Goal: Transaction & Acquisition: Purchase product/service

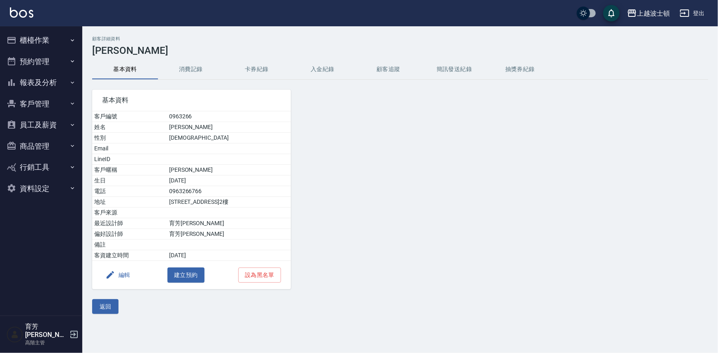
click at [44, 42] on button "櫃檯作業" at bounding box center [41, 40] width 76 height 21
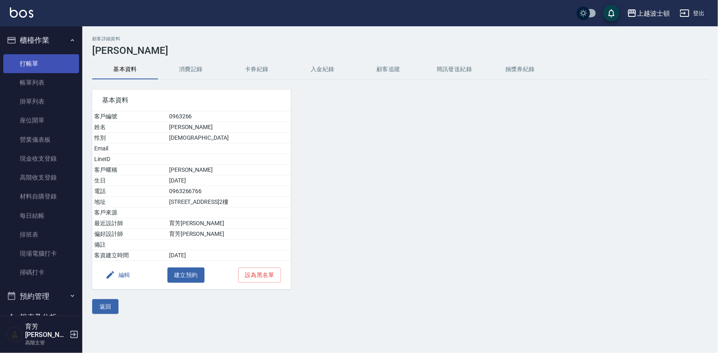
click at [55, 65] on link "打帳單" at bounding box center [41, 63] width 76 height 19
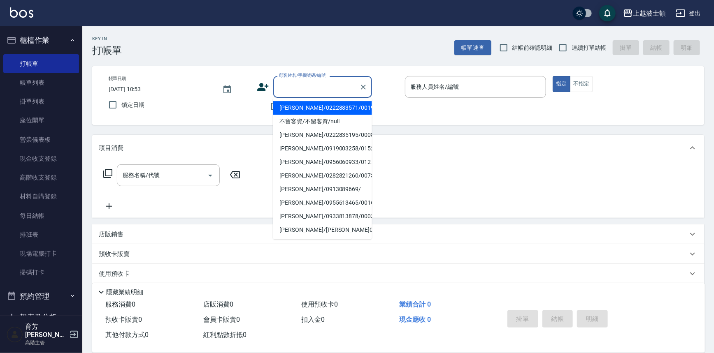
click at [278, 85] on input "顧客姓名/手機號碼/編號" at bounding box center [316, 87] width 79 height 14
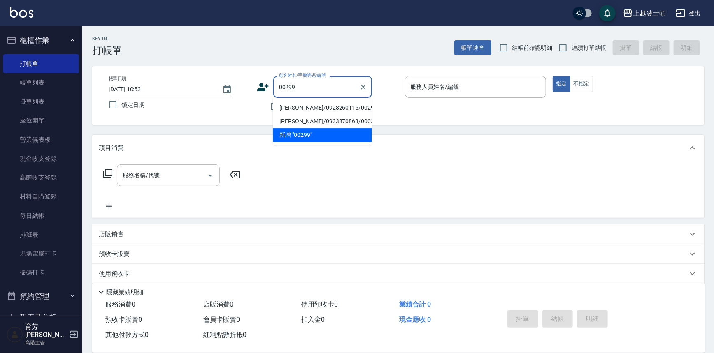
type input "00299"
click at [262, 84] on icon at bounding box center [263, 87] width 12 height 8
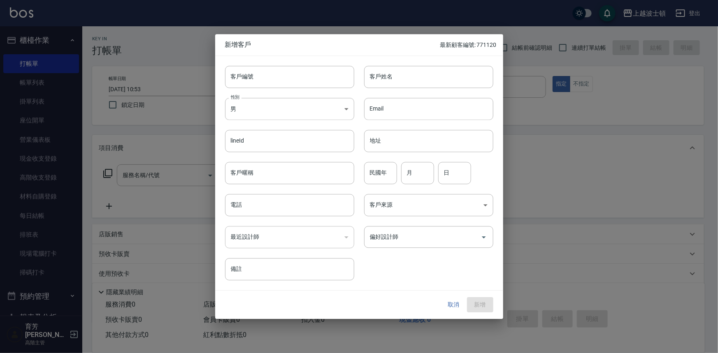
click at [596, 198] on div at bounding box center [359, 176] width 718 height 353
click at [446, 305] on button "取消" at bounding box center [453, 305] width 26 height 15
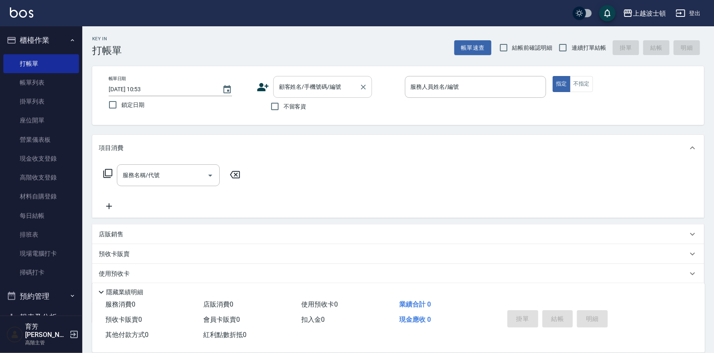
click at [322, 86] on input "顧客姓名/手機號碼/編號" at bounding box center [316, 87] width 79 height 14
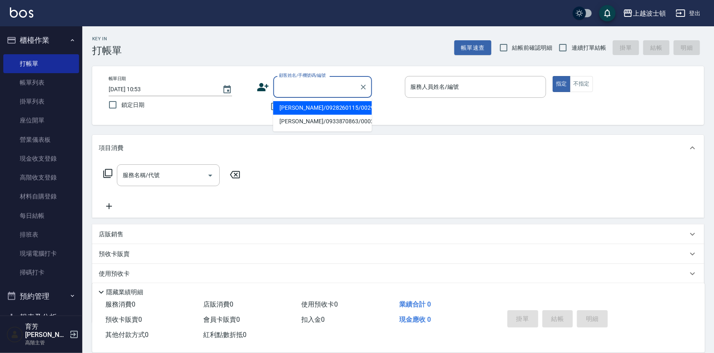
click at [320, 105] on li "[PERSON_NAME]/0928260115/00299" at bounding box center [322, 108] width 99 height 14
type input "[PERSON_NAME]/0928260115/00299"
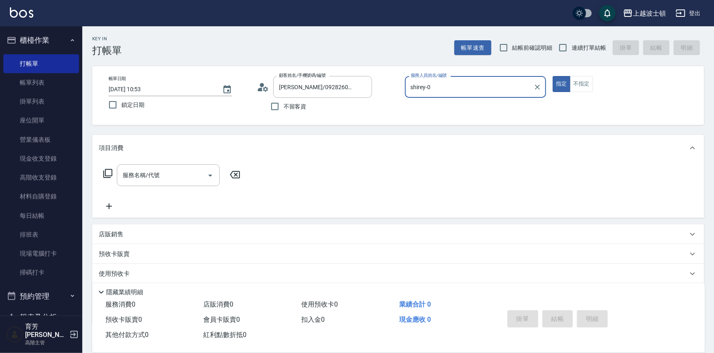
type input "shirey-0"
click at [258, 90] on icon at bounding box center [259, 90] width 5 height 4
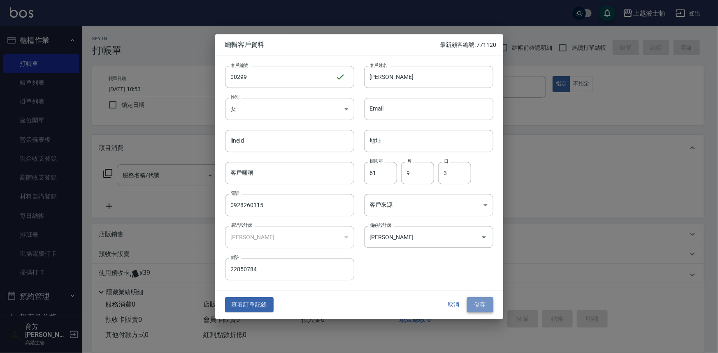
click at [480, 303] on button "儲存" at bounding box center [480, 305] width 26 height 15
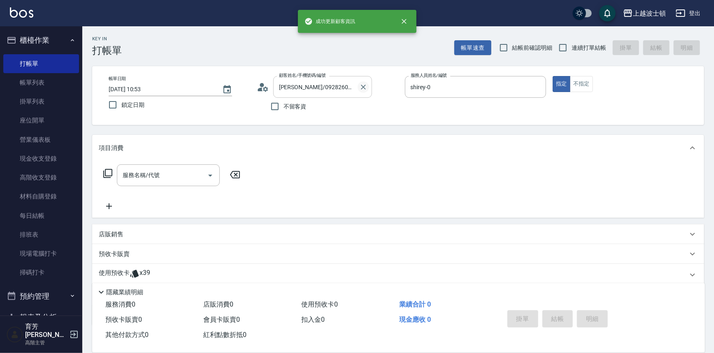
click at [364, 85] on icon "Clear" at bounding box center [363, 87] width 8 height 8
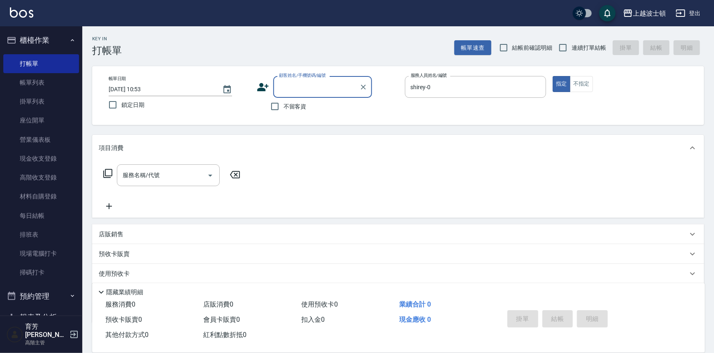
click at [306, 82] on input "顧客姓名/手機號碼/編號" at bounding box center [316, 87] width 79 height 14
type input "[PERSON_NAME]"
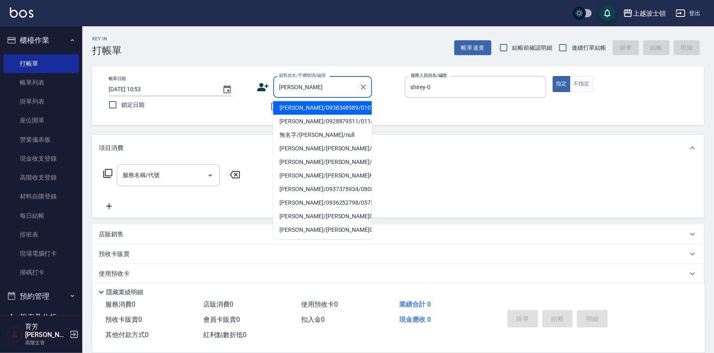
click at [365, 88] on icon "Clear" at bounding box center [363, 87] width 8 height 8
click at [300, 84] on input "顧客姓名/手機號碼/編號" at bounding box center [316, 87] width 79 height 14
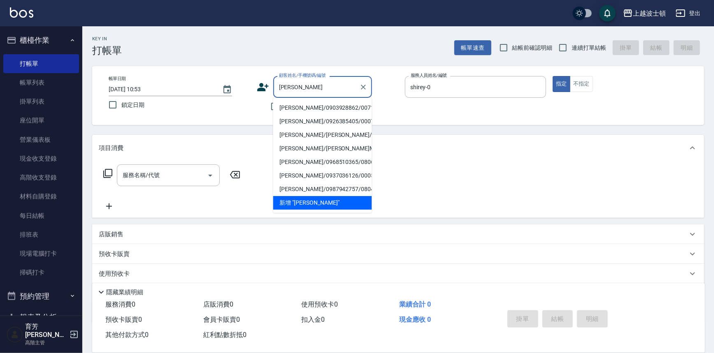
type input "[PERSON_NAME]"
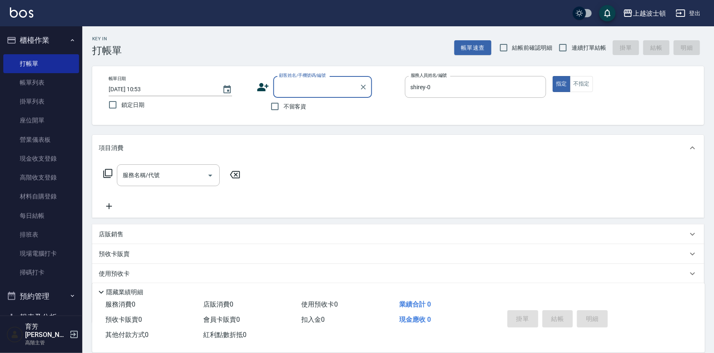
click at [42, 48] on button "櫃檯作業" at bounding box center [41, 40] width 76 height 21
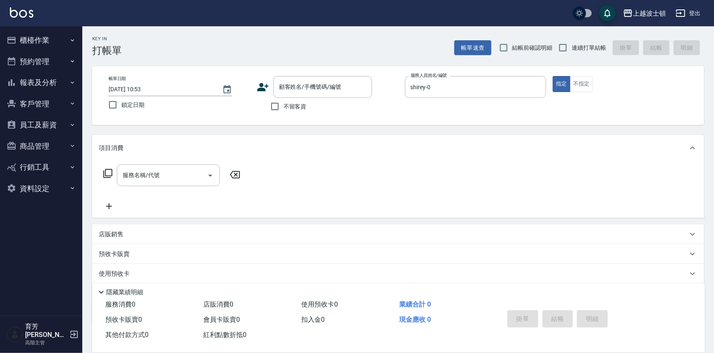
click at [33, 108] on button "客戶管理" at bounding box center [41, 103] width 76 height 21
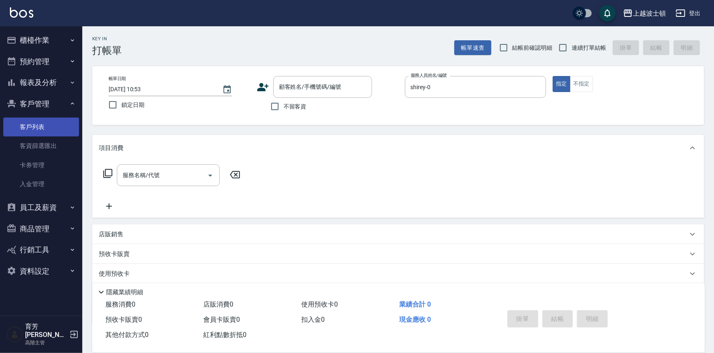
click at [32, 127] on link "客戶列表" at bounding box center [41, 127] width 76 height 19
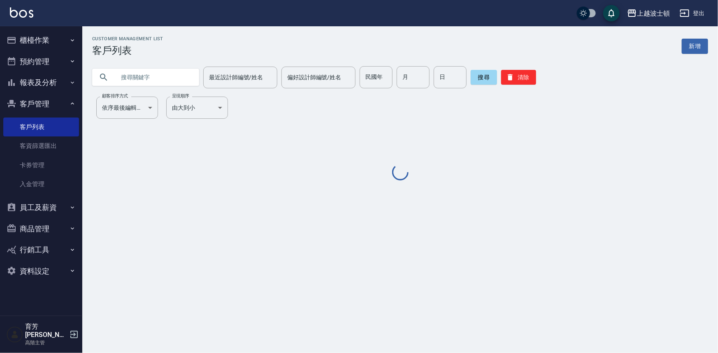
click at [141, 81] on input "text" at bounding box center [153, 77] width 77 height 22
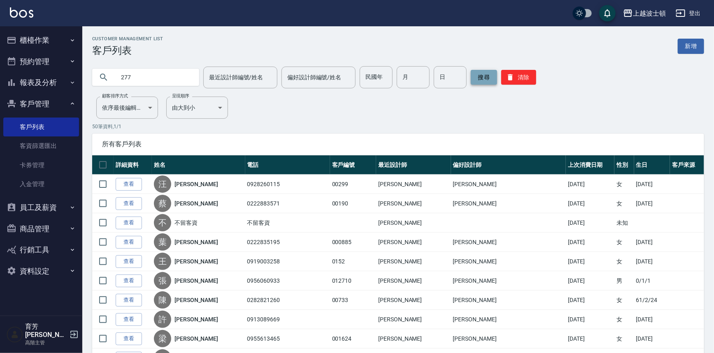
type input "277"
click at [480, 78] on button "搜尋" at bounding box center [483, 77] width 26 height 15
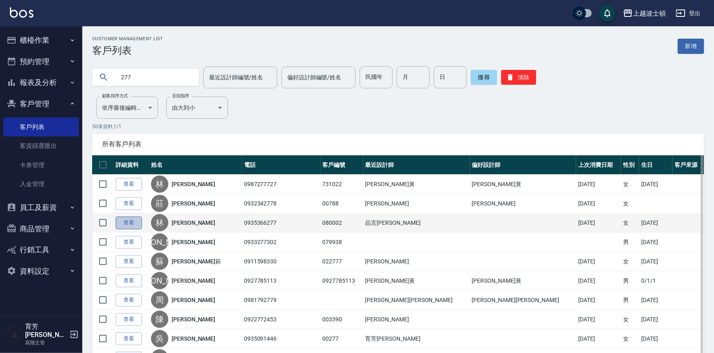
click at [130, 227] on link "查看" at bounding box center [129, 223] width 26 height 13
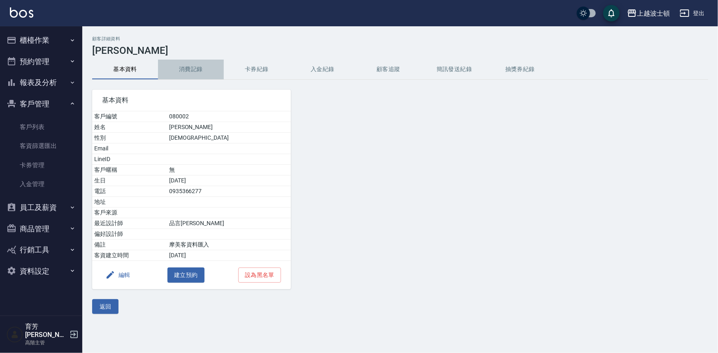
click at [201, 64] on button "消費記錄" at bounding box center [191, 70] width 66 height 20
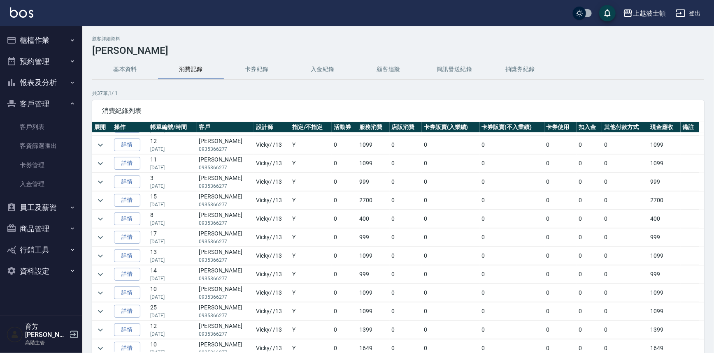
scroll to position [188, 0]
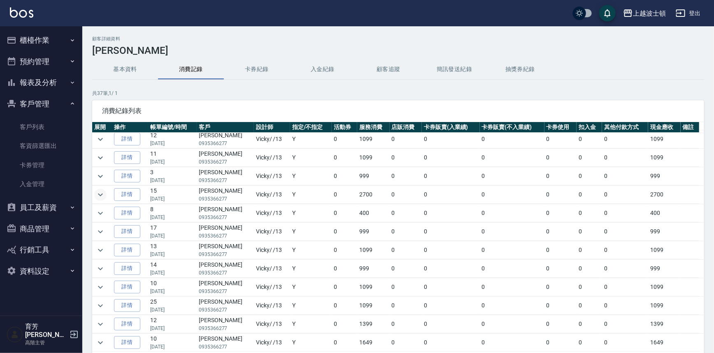
click at [102, 190] on icon "expand row" at bounding box center [100, 195] width 10 height 10
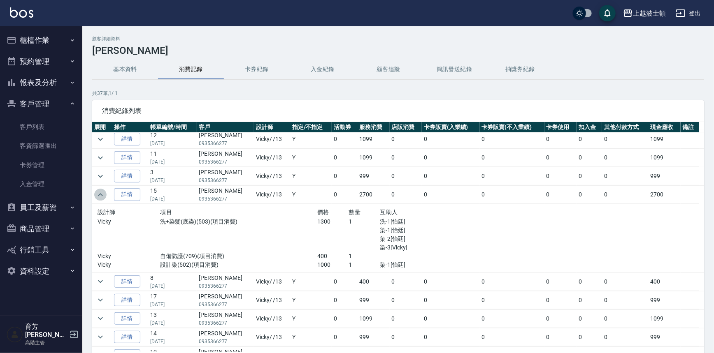
click at [102, 190] on icon "expand row" at bounding box center [100, 195] width 10 height 10
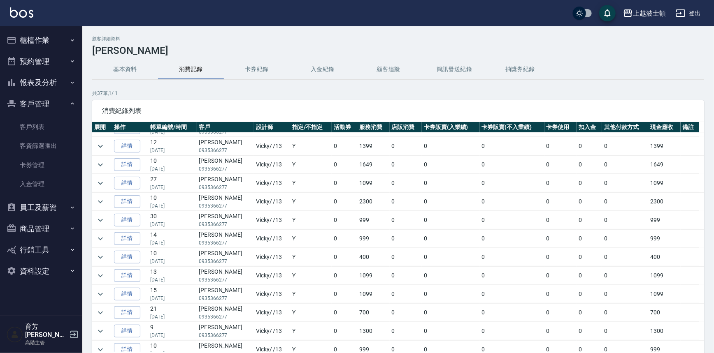
scroll to position [372, 0]
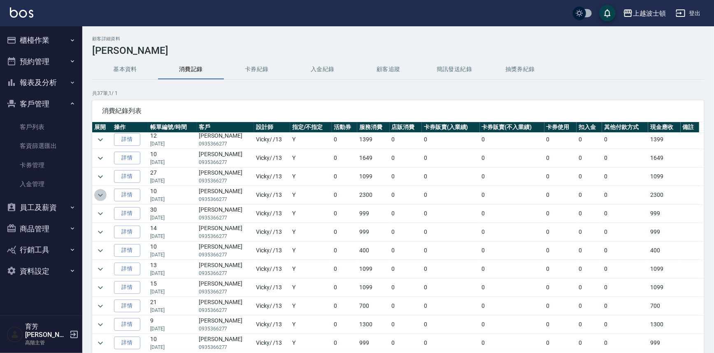
click at [102, 191] on icon "expand row" at bounding box center [100, 195] width 10 height 10
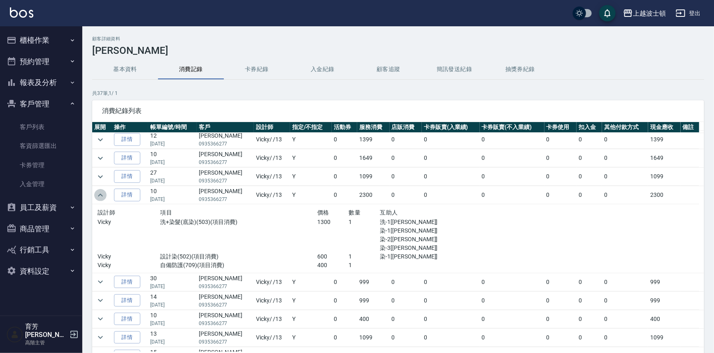
click at [102, 191] on icon "expand row" at bounding box center [100, 195] width 10 height 10
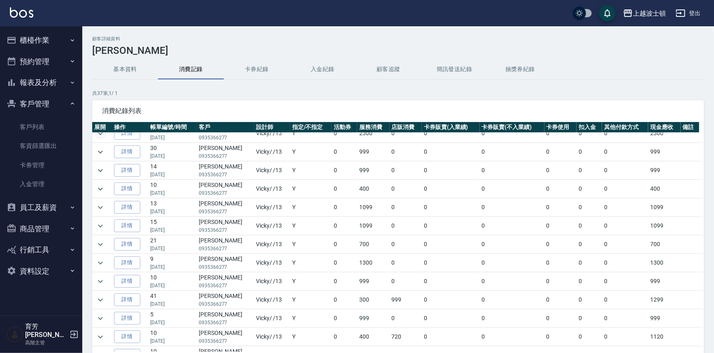
scroll to position [462, 0]
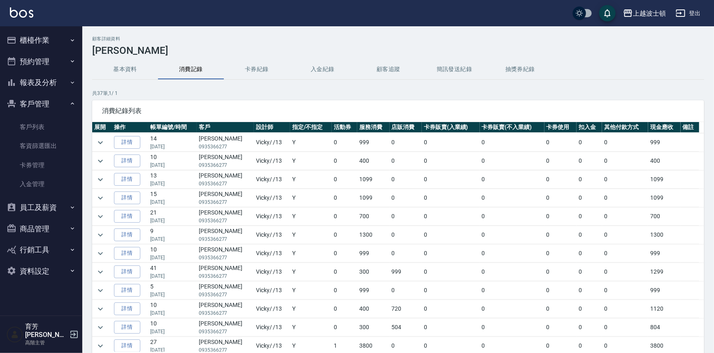
click at [45, 29] on ul "櫃檯作業 打帳單 帳單列表 掛單列表 座位開單 營業儀表板 現金收支登錄 高階收支登錄 材料自購登錄 每日結帳 排班表 現場電腦打卡 掃碼打卡 預約管理 預約…" at bounding box center [41, 155] width 76 height 259
click at [39, 46] on button "櫃檯作業" at bounding box center [41, 40] width 76 height 21
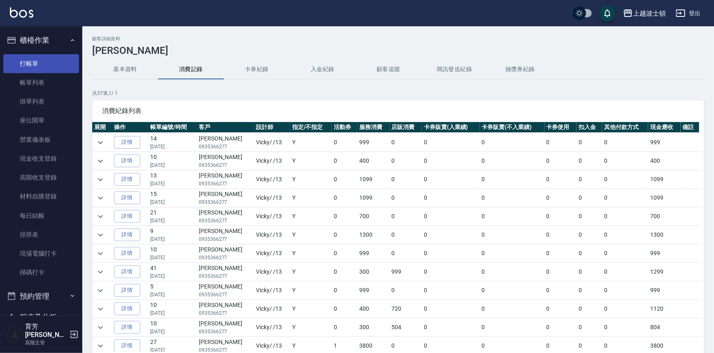
click at [50, 70] on link "打帳單" at bounding box center [41, 63] width 76 height 19
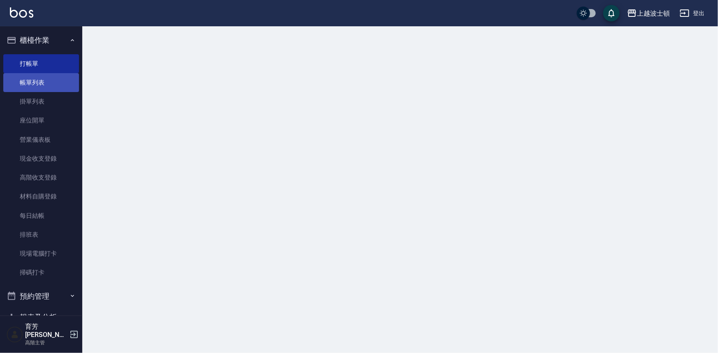
click at [53, 74] on link "帳單列表" at bounding box center [41, 82] width 76 height 19
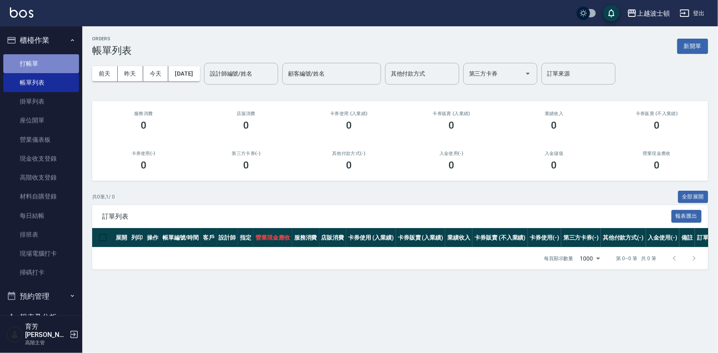
click at [41, 59] on link "打帳單" at bounding box center [41, 63] width 76 height 19
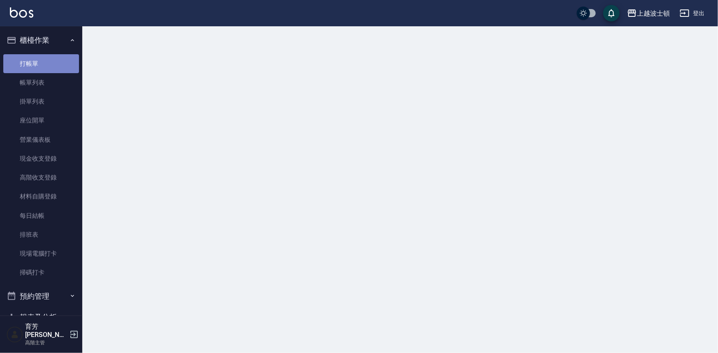
click at [41, 59] on link "打帳單" at bounding box center [41, 63] width 76 height 19
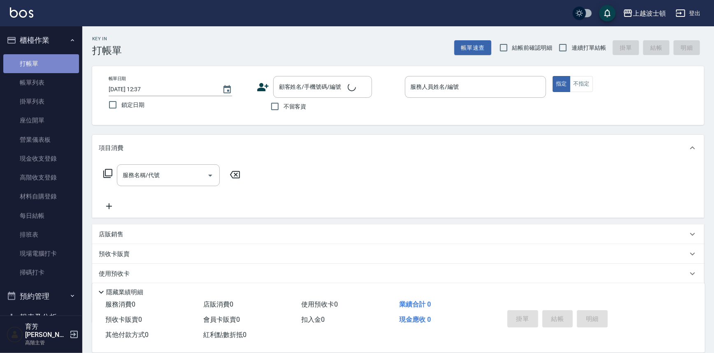
click at [49, 61] on link "打帳單" at bounding box center [41, 63] width 76 height 19
click at [46, 88] on link "帳單列表" at bounding box center [41, 82] width 76 height 19
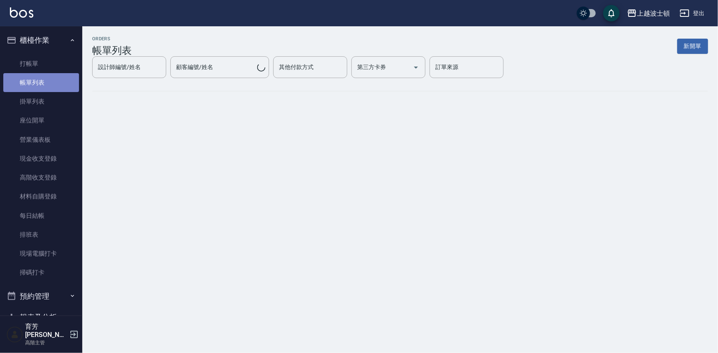
click at [46, 89] on link "帳單列表" at bounding box center [41, 82] width 76 height 19
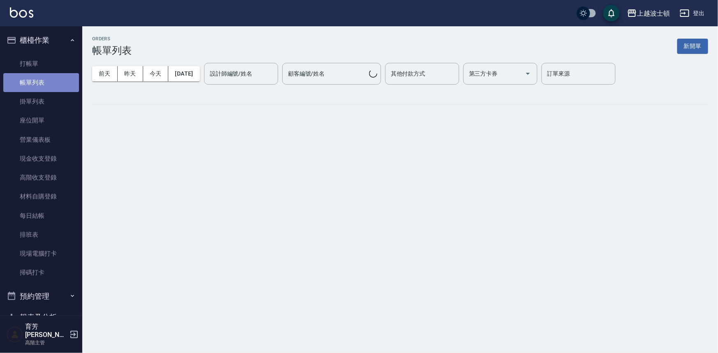
click at [46, 89] on link "帳單列表" at bounding box center [41, 82] width 76 height 19
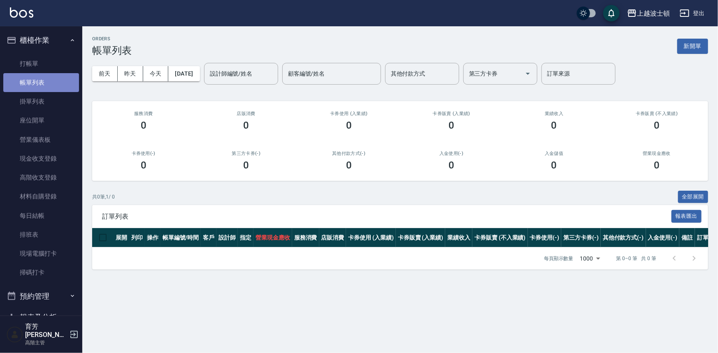
click at [47, 90] on link "帳單列表" at bounding box center [41, 82] width 76 height 19
drag, startPoint x: 47, startPoint y: 90, endPoint x: 49, endPoint y: 85, distance: 5.2
click at [49, 90] on link "帳單列表" at bounding box center [41, 82] width 76 height 19
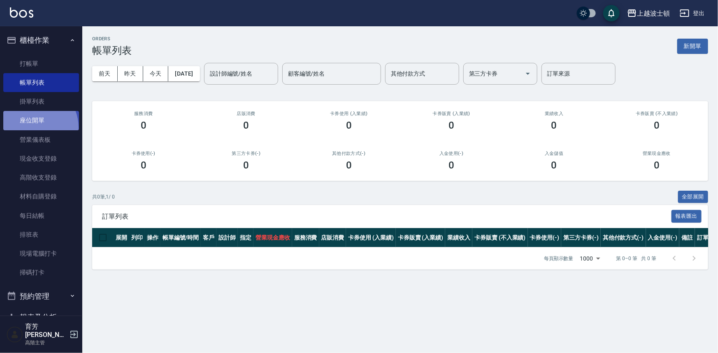
click at [33, 127] on link "座位開單" at bounding box center [41, 120] width 76 height 19
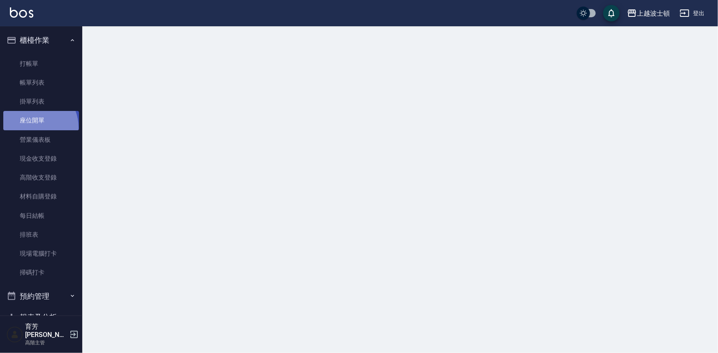
click at [33, 127] on link "座位開單" at bounding box center [41, 120] width 76 height 19
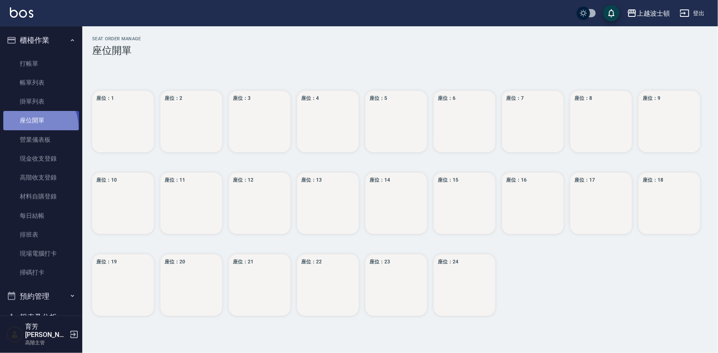
click at [33, 127] on link "座位開單" at bounding box center [41, 120] width 76 height 19
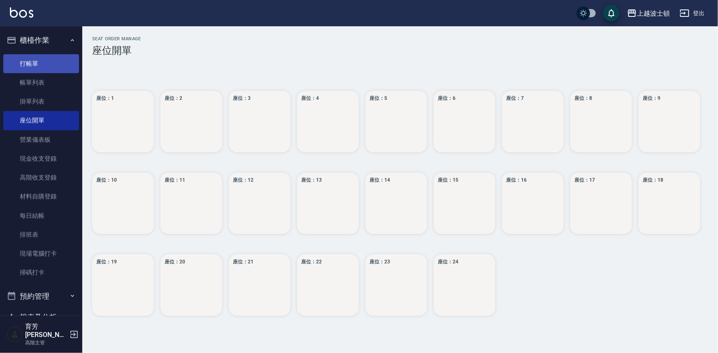
click at [36, 63] on link "打帳單" at bounding box center [41, 63] width 76 height 19
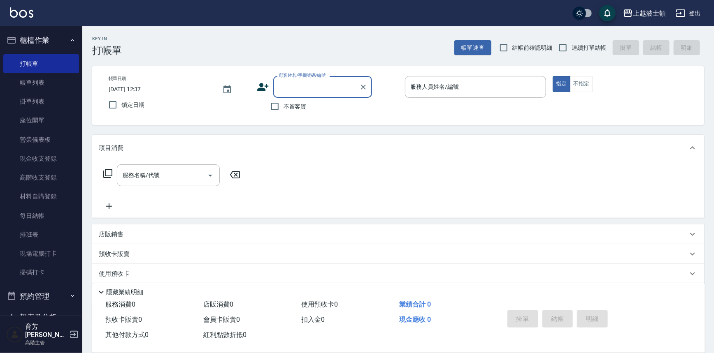
click at [290, 90] on input "顧客姓名/手機號碼/編號" at bounding box center [316, 87] width 79 height 14
click at [319, 105] on li "[PERSON_NAME]/0963266766/0963266" at bounding box center [322, 108] width 99 height 14
type input "[PERSON_NAME]/0963266766/0963266"
type input "Akemi-2"
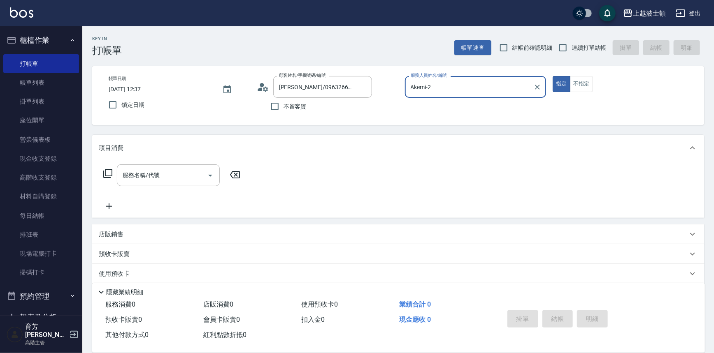
click at [263, 88] on icon at bounding box center [265, 88] width 5 height 5
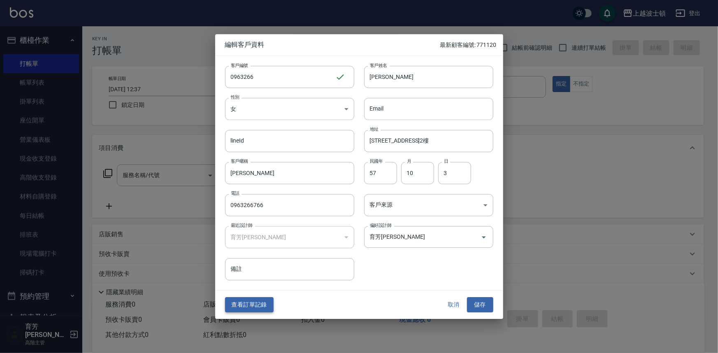
click at [265, 306] on button "查看訂單記錄" at bounding box center [249, 305] width 49 height 15
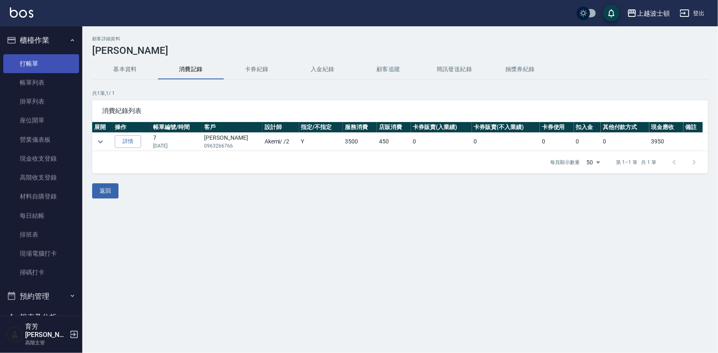
click at [27, 65] on link "打帳單" at bounding box center [41, 63] width 76 height 19
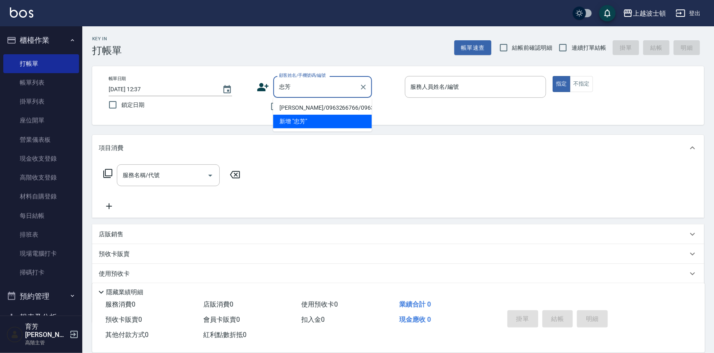
click at [303, 108] on li "[PERSON_NAME]/0963266766/0963266" at bounding box center [322, 108] width 99 height 14
type input "[PERSON_NAME]/0963266766/0963266"
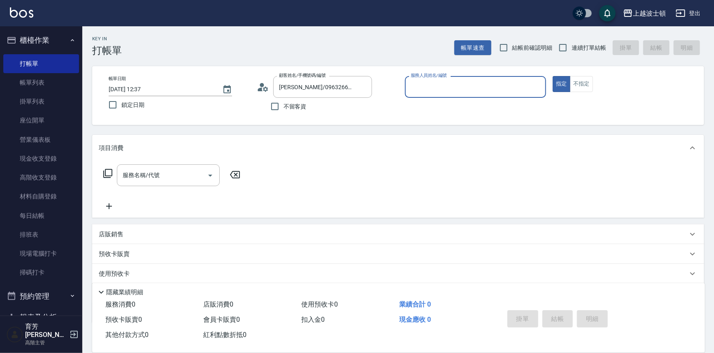
type input "Akemi-2"
click at [157, 175] on input "服務名稱/代號" at bounding box center [161, 175] width 83 height 14
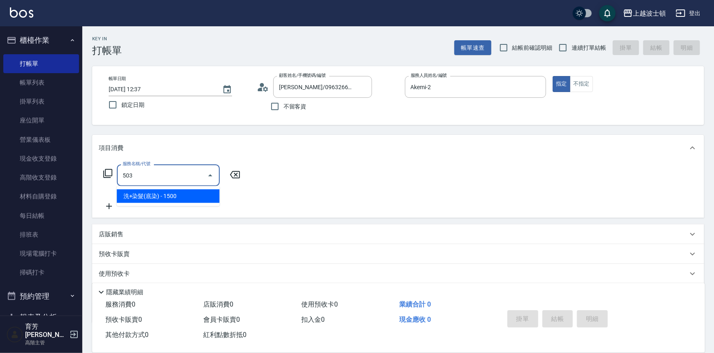
click at [199, 200] on span "洗+染髮(底染) - 1500" at bounding box center [168, 197] width 103 height 14
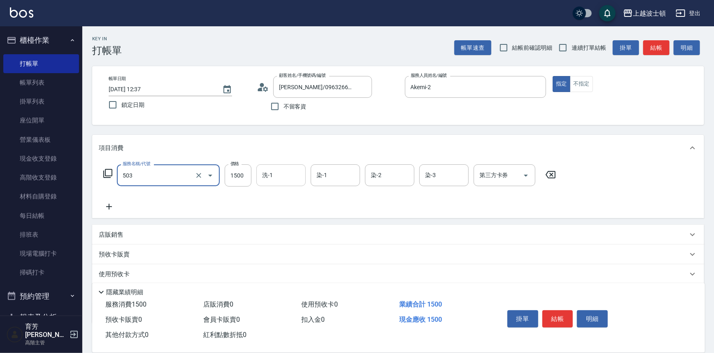
type input "洗+染髮(底染)(503)"
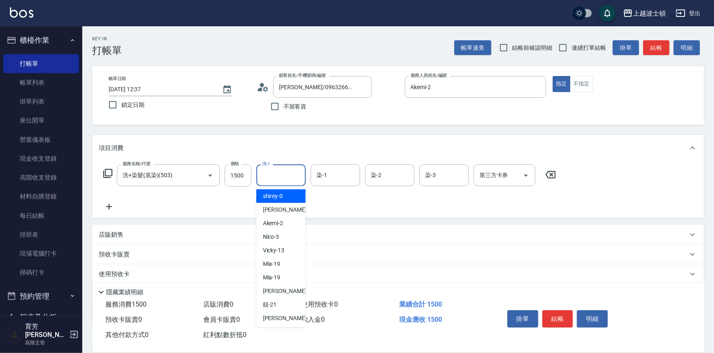
click at [275, 176] on input "洗-1" at bounding box center [281, 175] width 42 height 14
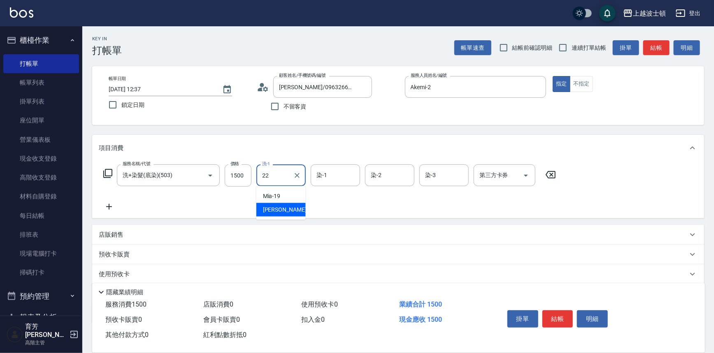
click at [284, 212] on div "[PERSON_NAME] -22" at bounding box center [280, 210] width 49 height 14
type input "[PERSON_NAME]-22"
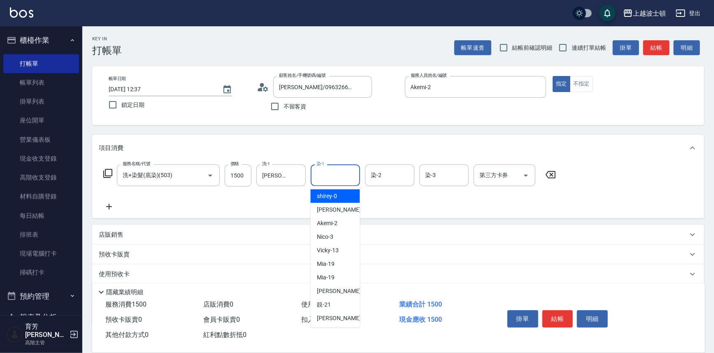
click at [321, 169] on div "染-1 染-1" at bounding box center [334, 175] width 49 height 22
drag, startPoint x: 339, startPoint y: 197, endPoint x: 364, endPoint y: 183, distance: 28.9
click at [339, 197] on div "Akemi -2" at bounding box center [334, 197] width 49 height 14
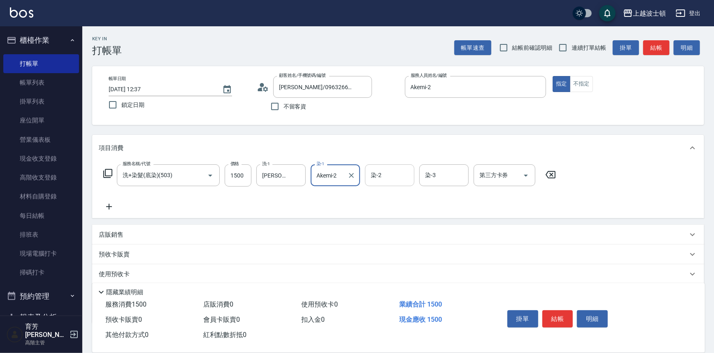
type input "Akemi-2"
click at [377, 173] on input "染-2" at bounding box center [389, 175] width 42 height 14
click at [394, 191] on div "Akemi -2" at bounding box center [389, 197] width 49 height 14
type input "Akemi-2"
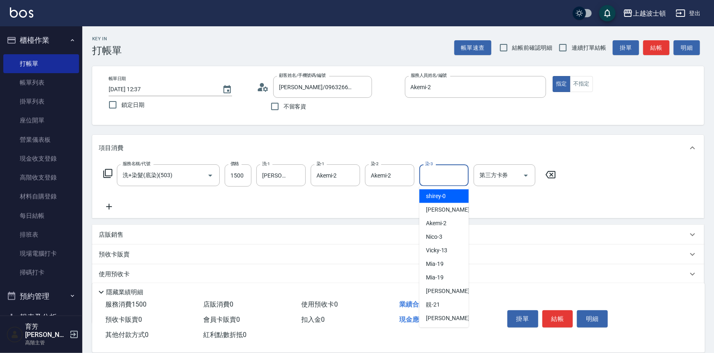
click at [441, 177] on input "染-3" at bounding box center [444, 175] width 42 height 14
drag, startPoint x: 444, startPoint y: 195, endPoint x: 436, endPoint y: 195, distance: 7.8
click at [444, 196] on span "Akemi -2" at bounding box center [436, 196] width 21 height 9
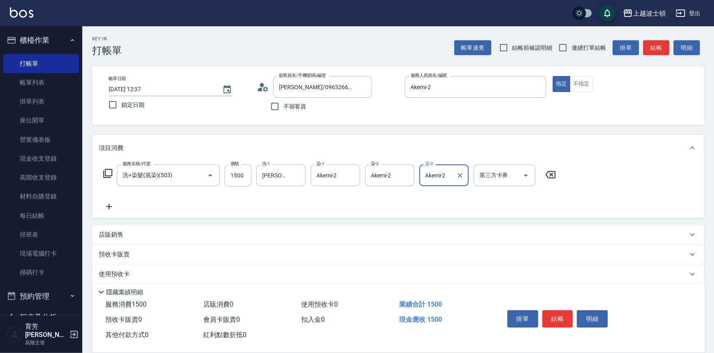
type input "Akemi-2"
click at [110, 204] on icon at bounding box center [109, 207] width 21 height 10
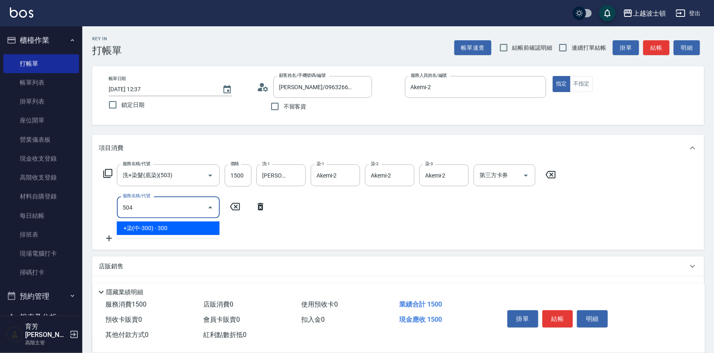
click at [173, 231] on span "+染(中-300) - 300" at bounding box center [168, 229] width 103 height 14
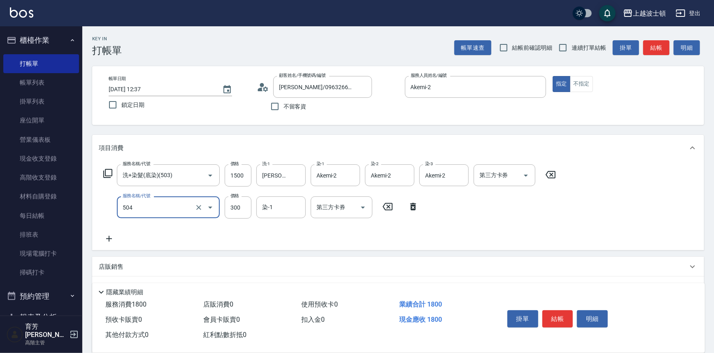
click at [155, 209] on input "504" at bounding box center [156, 207] width 72 height 14
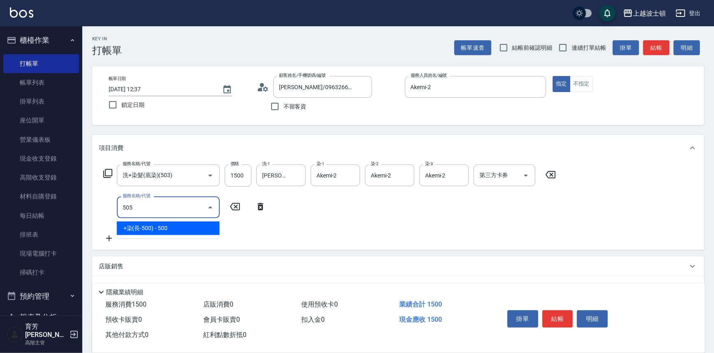
click at [196, 229] on span "+染(長-500) - 500" at bounding box center [168, 229] width 103 height 14
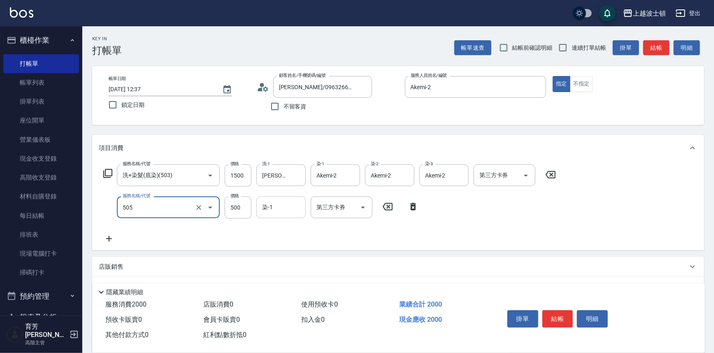
type input "+染(長-500)(505)"
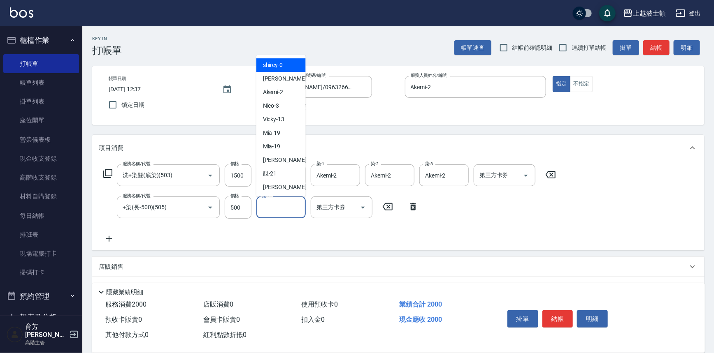
click at [279, 212] on input "染-1" at bounding box center [281, 207] width 42 height 14
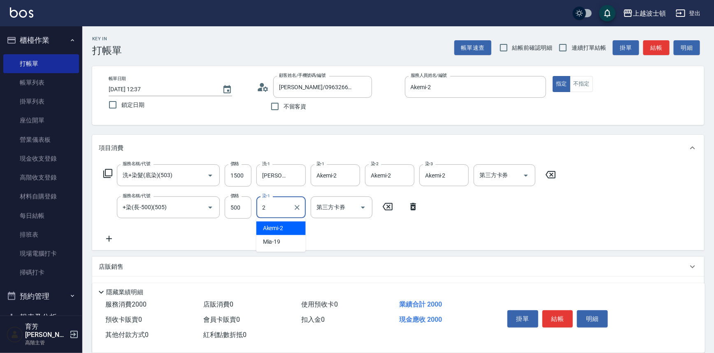
click at [280, 224] on span "Akemi -2" at bounding box center [273, 228] width 21 height 9
type input "Akemi-2"
click at [107, 239] on icon at bounding box center [109, 239] width 6 height 6
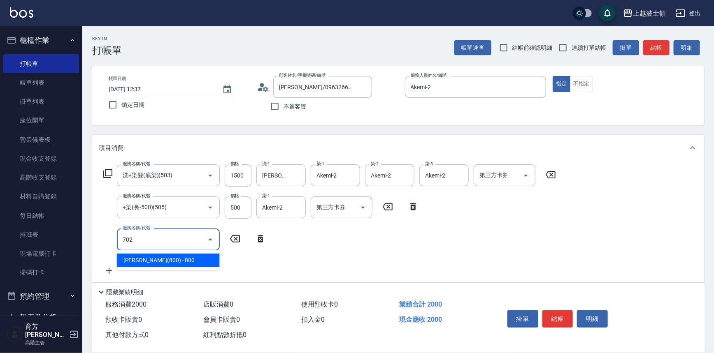
click at [154, 257] on span "[PERSON_NAME](800) - 800" at bounding box center [168, 261] width 103 height 14
type input "[PERSON_NAME](800)(702)"
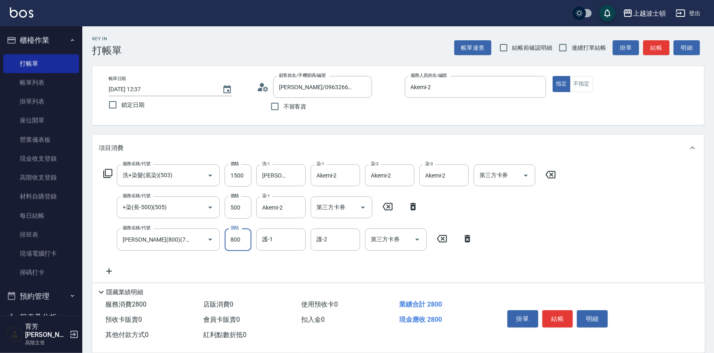
click at [234, 243] on input "800" at bounding box center [238, 240] width 27 height 22
type input "400"
click at [269, 241] on input "護-1" at bounding box center [281, 239] width 42 height 14
click at [286, 268] on ul "Mia -19 雅如 -22" at bounding box center [280, 267] width 49 height 34
type input "22"
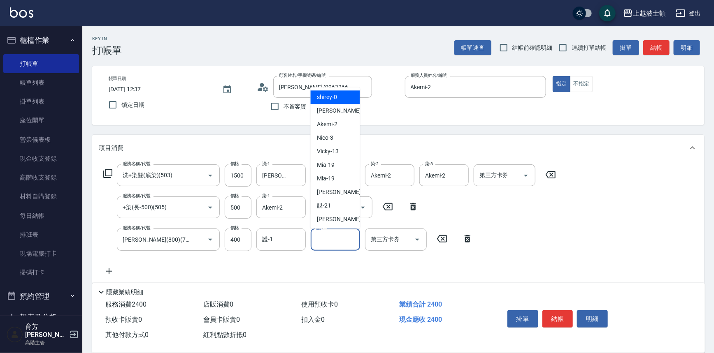
click at [330, 242] on input "護-2" at bounding box center [335, 239] width 42 height 14
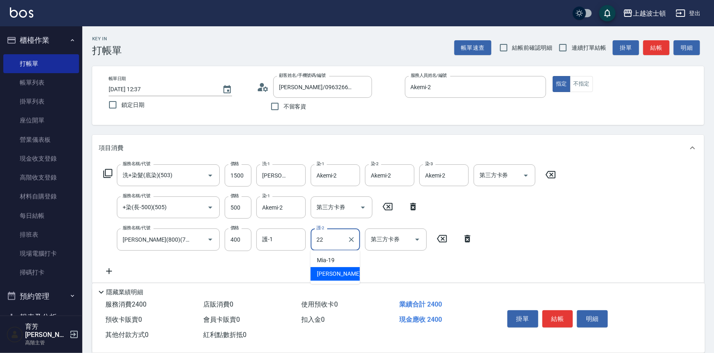
click at [340, 278] on div "[PERSON_NAME] -22" at bounding box center [334, 274] width 49 height 14
type input "[PERSON_NAME]-22"
click at [272, 239] on input "護-1" at bounding box center [281, 239] width 42 height 14
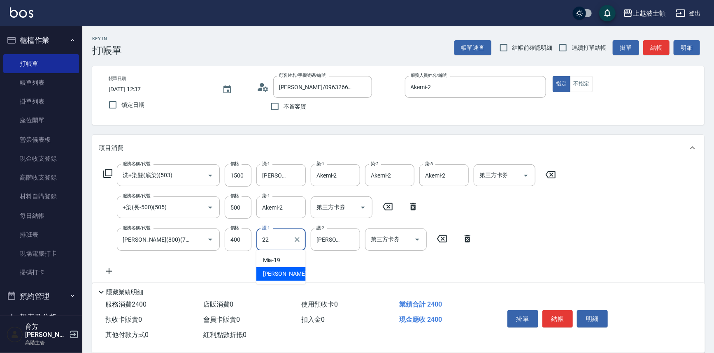
click at [290, 272] on div "[PERSON_NAME] -22" at bounding box center [280, 274] width 49 height 14
type input "[PERSON_NAME]-22"
click at [107, 268] on icon at bounding box center [109, 271] width 21 height 10
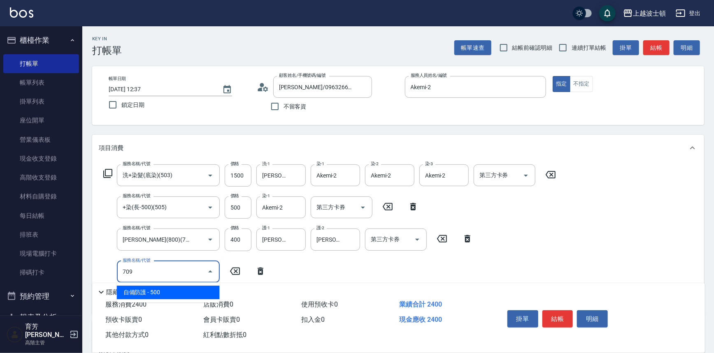
click at [169, 291] on span "自備防護 - 500" at bounding box center [168, 293] width 103 height 14
type input "自備防護(709)"
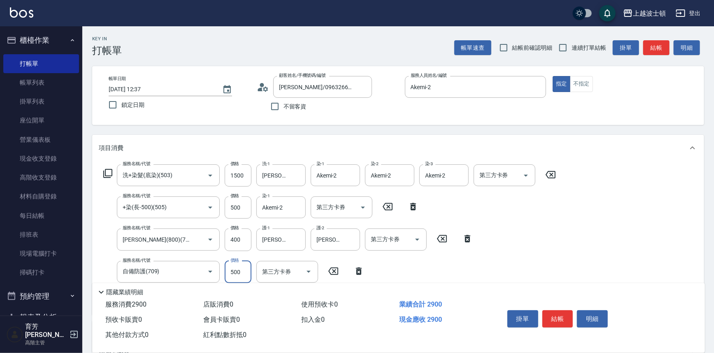
click at [234, 277] on input "500" at bounding box center [238, 272] width 27 height 22
type input "400"
click at [620, 208] on div "服務名稱/代號 洗+染髮(底染)(503) 服務名稱/代號 價格 1500 價格 洗-1 雅如-22 洗-1 染-1 Akemi-2 染-1 染-2 Akem…" at bounding box center [398, 238] width 612 height 154
click at [568, 324] on button "結帳" at bounding box center [557, 318] width 31 height 17
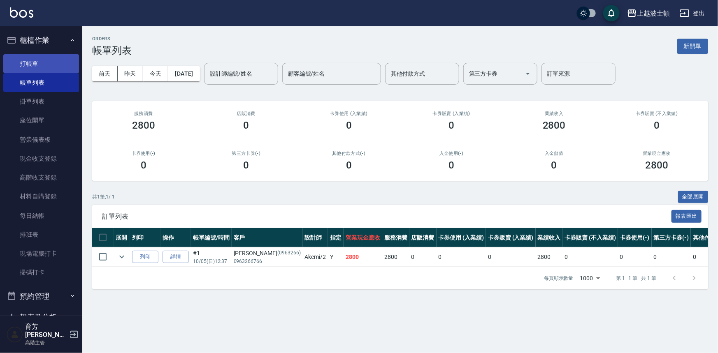
click at [40, 61] on link "打帳單" at bounding box center [41, 63] width 76 height 19
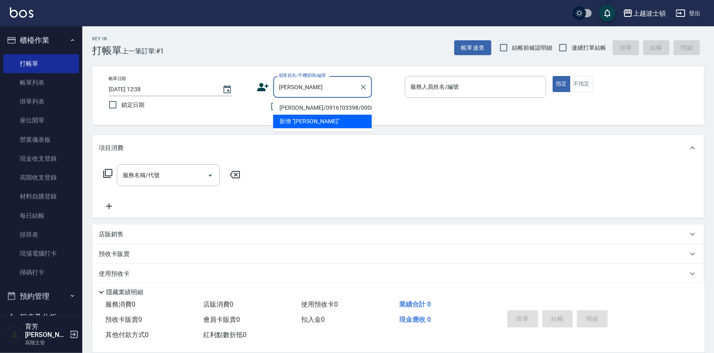
click at [308, 107] on li "[PERSON_NAME]/0916103398/000857" at bounding box center [322, 108] width 99 height 14
type input "[PERSON_NAME]/0916103398/000857"
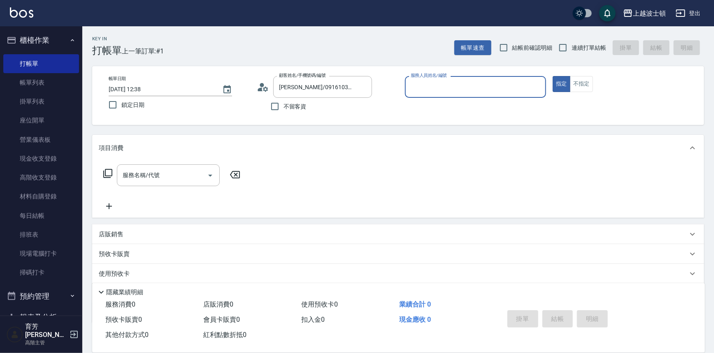
type input "Akemi-2"
click at [139, 274] on icon at bounding box center [135, 274] width 10 height 10
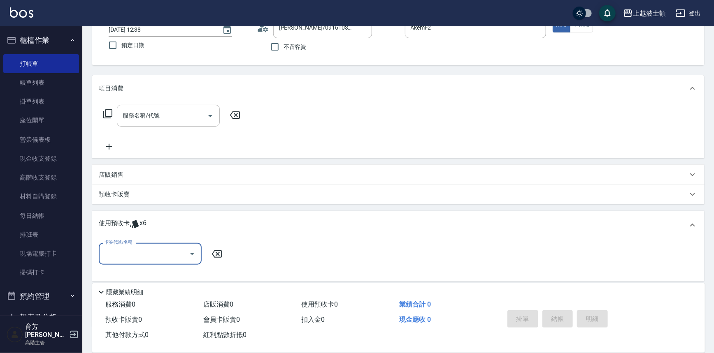
scroll to position [111, 0]
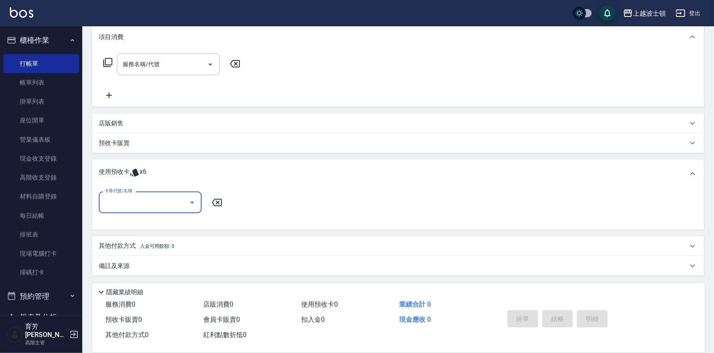
click at [164, 194] on div "卡券代號/名稱" at bounding box center [150, 203] width 103 height 22
click at [177, 225] on div "洗髮卷 剩餘6張" at bounding box center [150, 224] width 103 height 14
type input "洗髮卷"
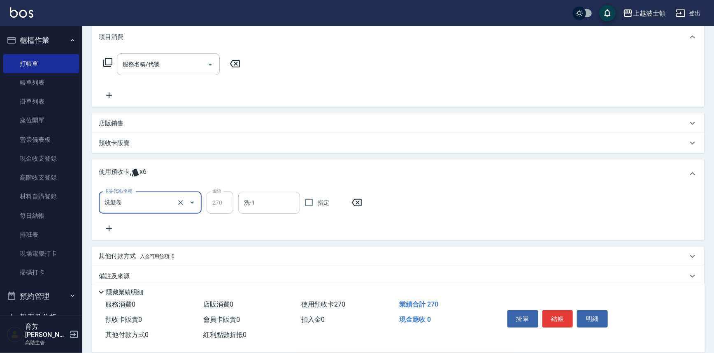
click at [271, 206] on input "洗-1" at bounding box center [269, 203] width 54 height 14
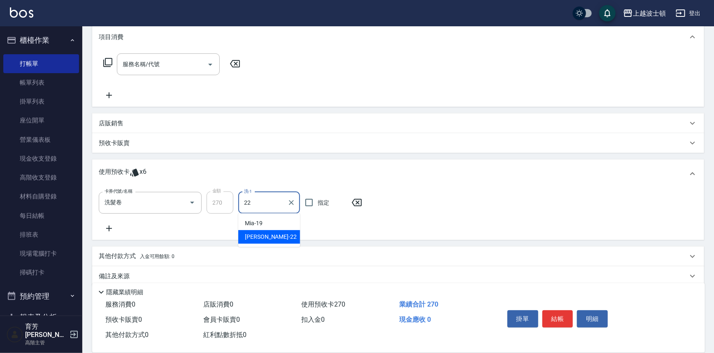
drag, startPoint x: 281, startPoint y: 243, endPoint x: 316, endPoint y: 234, distance: 35.7
click at [281, 243] on div "[PERSON_NAME] -22" at bounding box center [269, 237] width 62 height 14
type input "[PERSON_NAME]-22"
click at [512, 194] on div "卡券代號/名稱 洗髮卷 卡券代號/名稱 金額 270 金額 洗-1 雅如-22 洗-1 指定" at bounding box center [398, 213] width 598 height 42
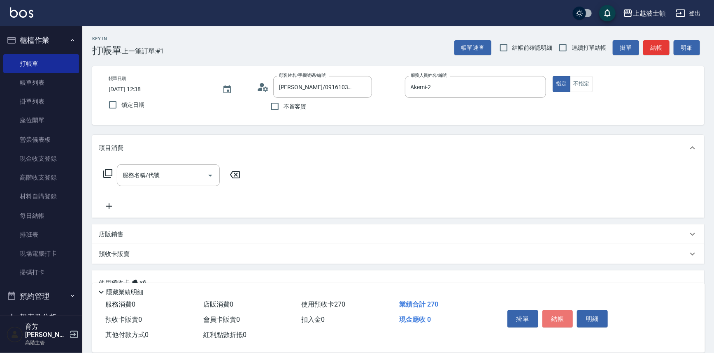
click at [558, 318] on button "結帳" at bounding box center [557, 318] width 31 height 17
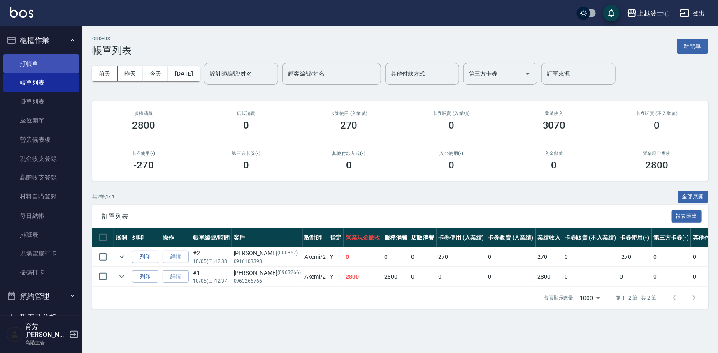
click at [34, 60] on link "打帳單" at bounding box center [41, 63] width 76 height 19
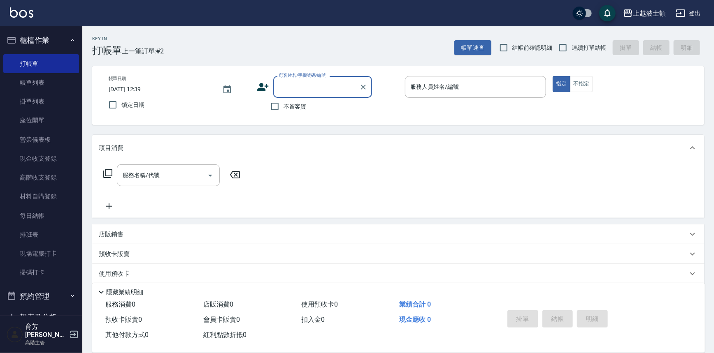
click at [290, 106] on span "不留客資" at bounding box center [294, 106] width 23 height 9
click at [283, 106] on input "不留客資" at bounding box center [274, 106] width 17 height 17
checkbox input "true"
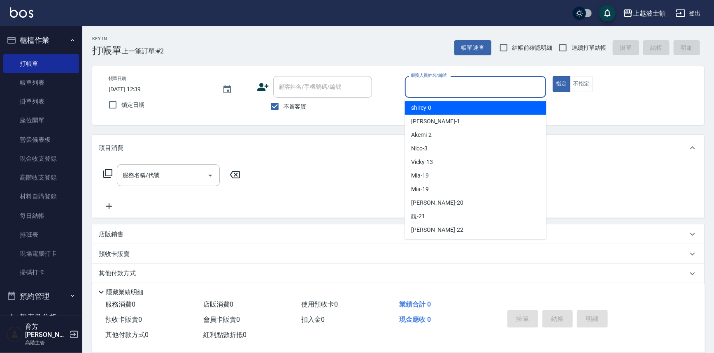
click at [433, 83] on input "服務人員姓名/編號" at bounding box center [475, 87] width 134 height 14
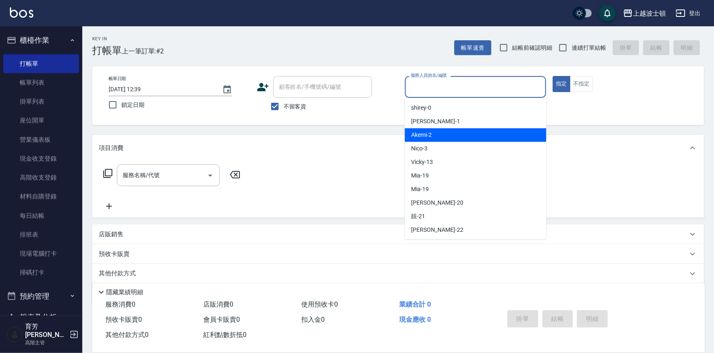
click at [463, 141] on div "Akemi -2" at bounding box center [475, 135] width 141 height 14
type input "Akemi-2"
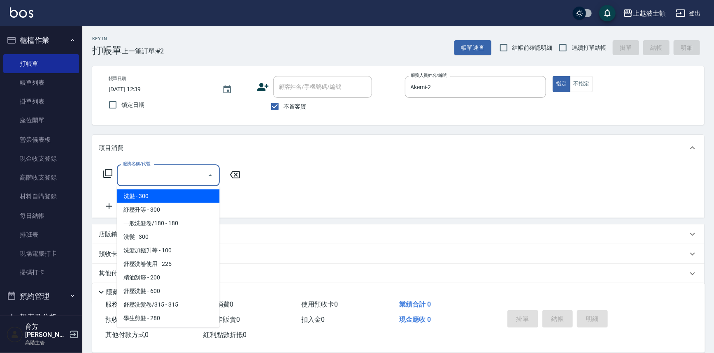
click at [169, 173] on input "服務名稱/代號" at bounding box center [161, 175] width 83 height 14
click at [192, 192] on span "洗髮 - 300" at bounding box center [168, 197] width 103 height 14
type input "洗髮(201)"
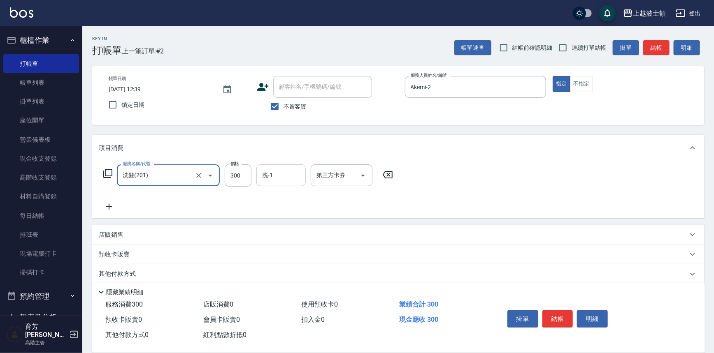
click at [282, 174] on input "洗-1" at bounding box center [281, 175] width 42 height 14
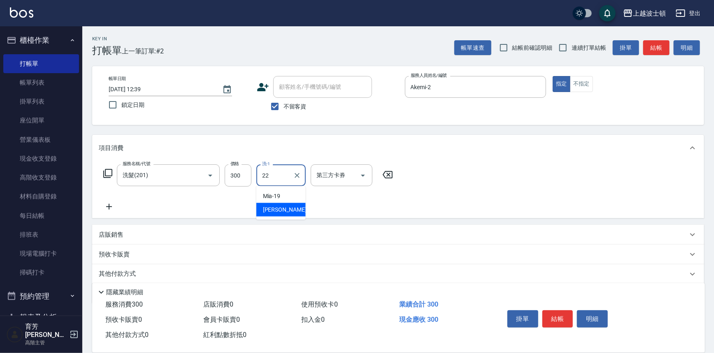
click at [275, 210] on span "[PERSON_NAME] -22" at bounding box center [289, 210] width 52 height 9
type input "[PERSON_NAME]-22"
click at [111, 205] on icon at bounding box center [109, 207] width 21 height 10
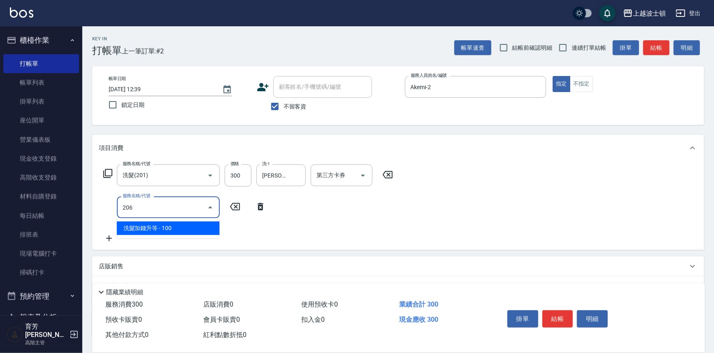
drag, startPoint x: 173, startPoint y: 229, endPoint x: 219, endPoint y: 220, distance: 46.9
click at [182, 227] on span "洗髮加錢升等 - 100" at bounding box center [168, 229] width 103 height 14
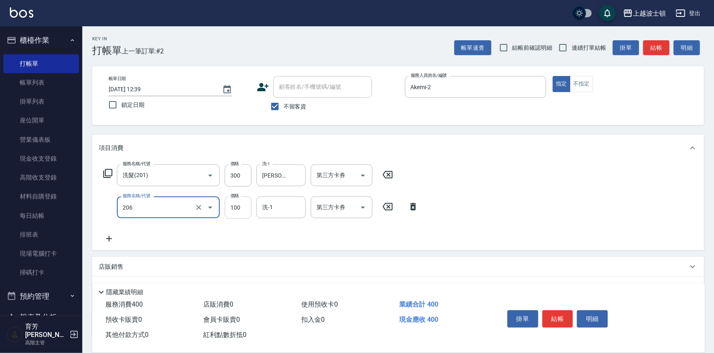
type input "洗髮加錢升等(206)"
click at [235, 213] on input "100" at bounding box center [238, 208] width 27 height 22
type input "50"
click at [276, 208] on input "洗-1" at bounding box center [281, 207] width 42 height 14
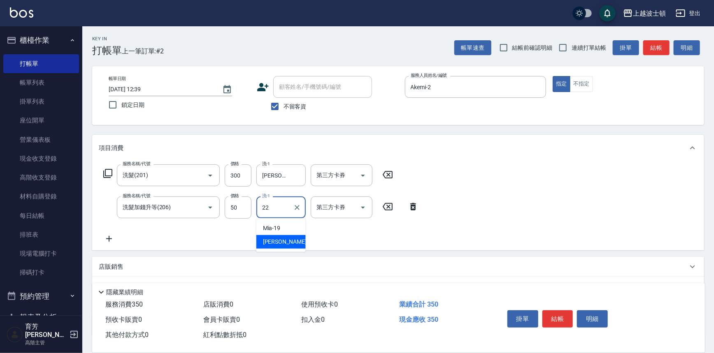
click at [289, 237] on div "[PERSON_NAME] -22" at bounding box center [280, 242] width 49 height 14
type input "[PERSON_NAME]-22"
click at [503, 187] on div "服務名稱/代號 洗髮(201) 服務名稱/代號 價格 300 價格 洗-1 雅如-22 洗-1 第三方卡券 第三方卡券 服務名稱/代號 洗髮加錢升等(206)…" at bounding box center [398, 205] width 612 height 89
click at [557, 318] on button "結帳" at bounding box center [557, 318] width 31 height 17
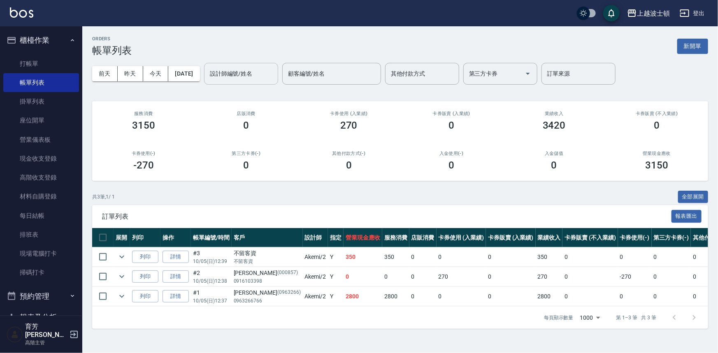
click at [258, 75] on input "設計師編號/姓名" at bounding box center [241, 74] width 67 height 14
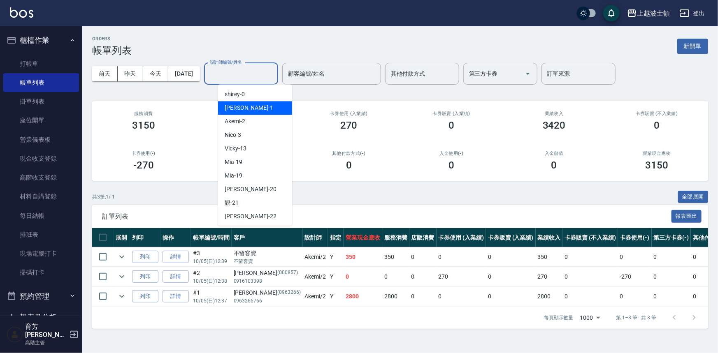
click at [270, 113] on div "[PERSON_NAME] -1" at bounding box center [255, 108] width 74 height 14
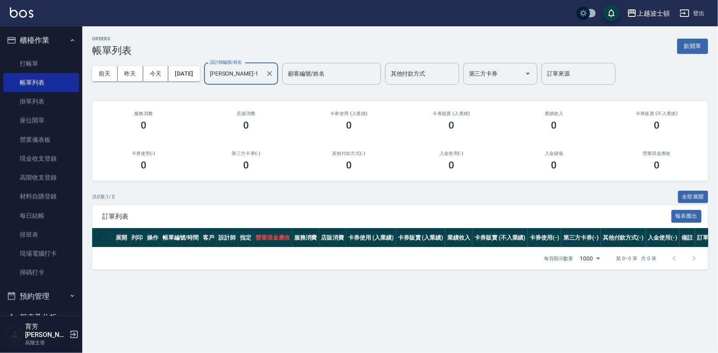
click at [262, 75] on input "[PERSON_NAME]-1" at bounding box center [235, 74] width 54 height 14
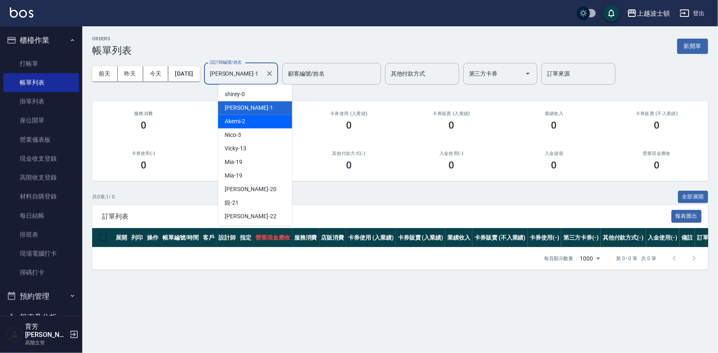
drag, startPoint x: 277, startPoint y: 119, endPoint x: 273, endPoint y: 123, distance: 5.8
click at [277, 120] on div "Akemi -2" at bounding box center [255, 122] width 74 height 14
type input "Akemi-2"
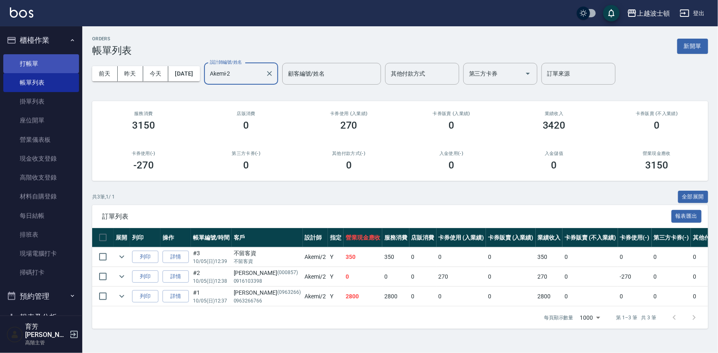
click at [44, 64] on link "打帳單" at bounding box center [41, 63] width 76 height 19
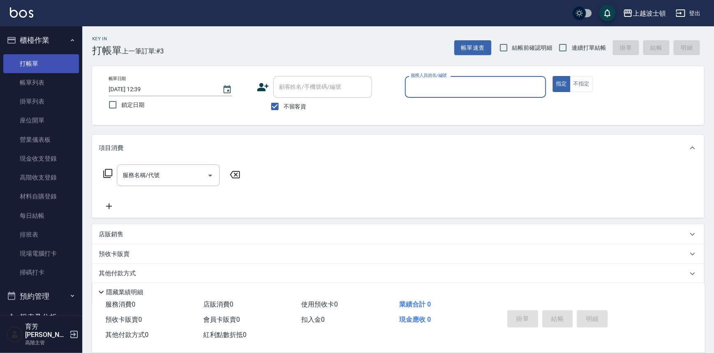
click at [552, 76] on button "指定" at bounding box center [561, 84] width 18 height 16
type button "true"
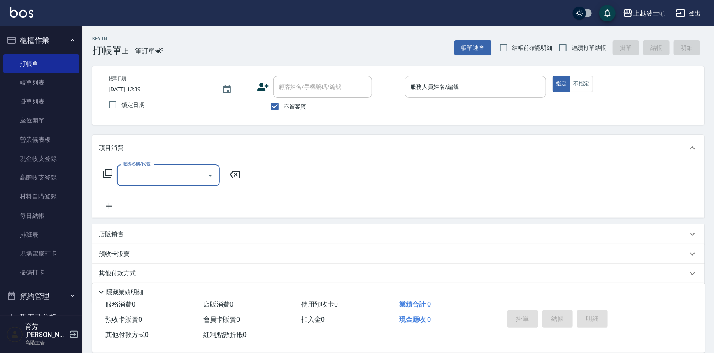
drag, startPoint x: 426, startPoint y: 91, endPoint x: 422, endPoint y: 87, distance: 5.3
click at [426, 91] on input "服務人員姓名/編號" at bounding box center [475, 87] width 134 height 14
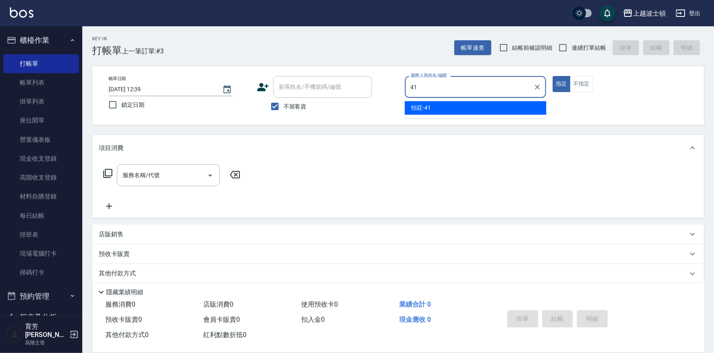
type input "怡廷-41"
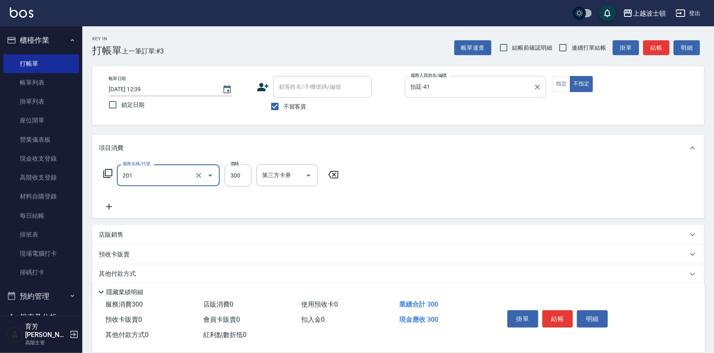
type input "洗髮(201)"
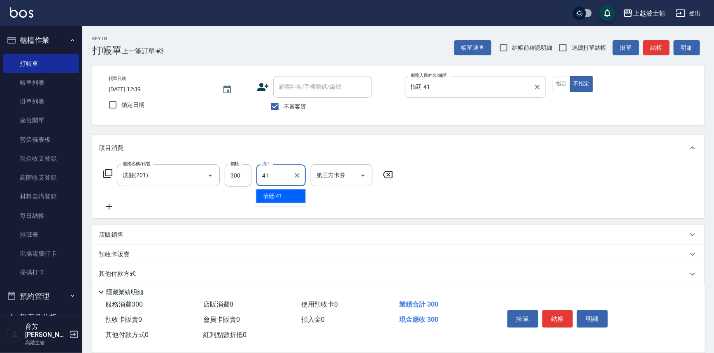
type input "怡廷-41"
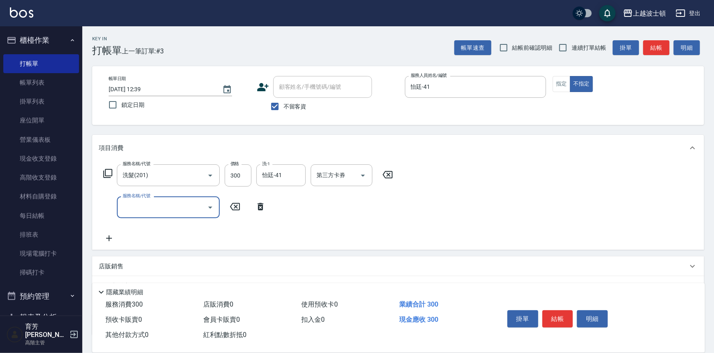
click at [561, 317] on button "結帳" at bounding box center [557, 318] width 31 height 17
